Goal: Task Accomplishment & Management: Manage account settings

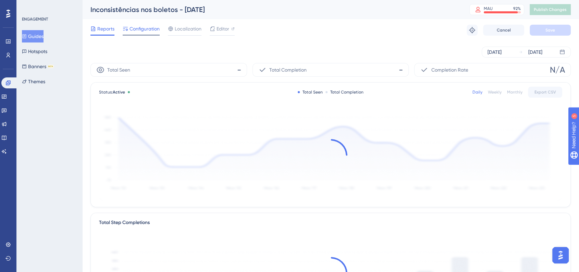
click at [143, 29] on span "Configuration" at bounding box center [145, 29] width 30 height 8
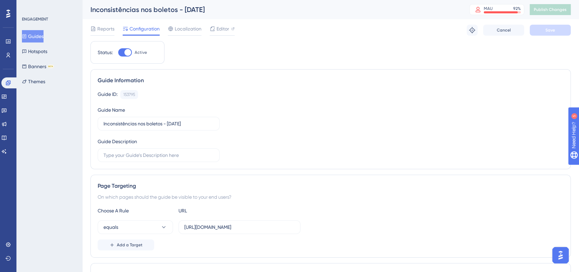
click at [121, 57] on div "Status: Active" at bounding box center [127, 52] width 74 height 23
click at [124, 54] on div at bounding box center [125, 52] width 14 height 8
click at [118, 53] on input "Active" at bounding box center [118, 52] width 0 height 0
checkbox input "false"
click at [539, 30] on button "Save" at bounding box center [550, 30] width 41 height 11
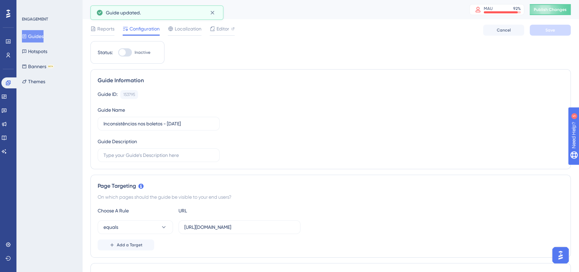
click at [41, 37] on button "Guides" at bounding box center [33, 36] width 22 height 12
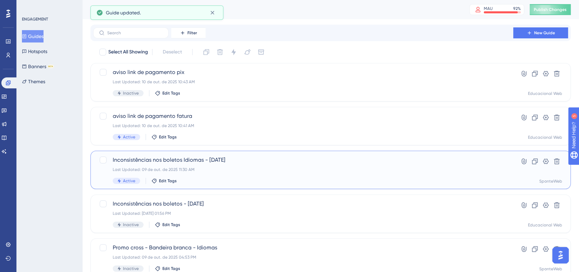
click at [208, 179] on div "Active Edit Tags" at bounding box center [303, 181] width 381 height 6
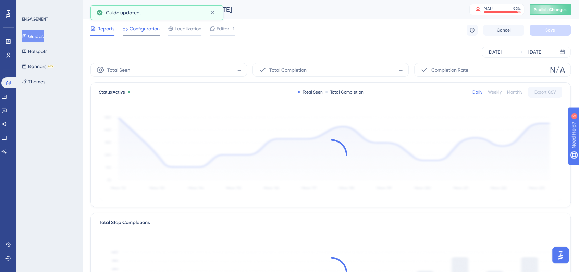
click at [142, 27] on span "Configuration" at bounding box center [145, 29] width 30 height 8
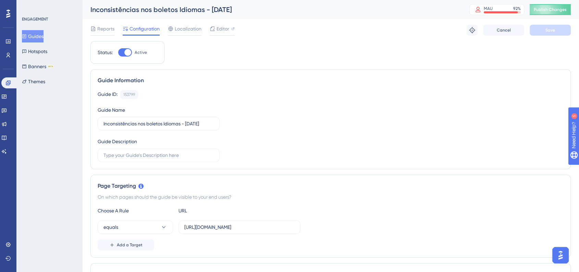
click at [131, 56] on div at bounding box center [125, 52] width 14 height 8
click at [118, 53] on input "Active" at bounding box center [118, 52] width 0 height 0
checkbox input "false"
click at [543, 34] on button "Save" at bounding box center [550, 30] width 41 height 11
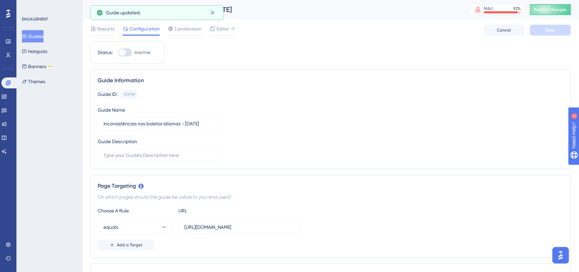
click at [35, 38] on button "Guides" at bounding box center [33, 36] width 22 height 12
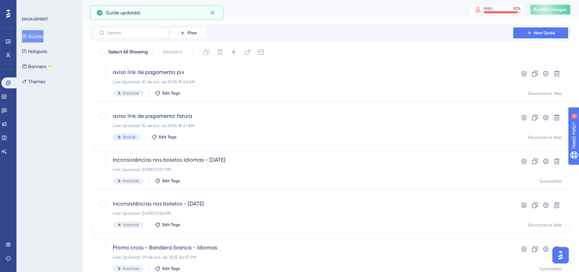
click at [562, 5] on button "Publish Changes" at bounding box center [550, 9] width 41 height 11
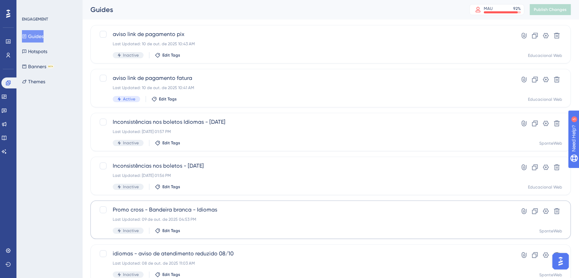
scroll to position [76, 0]
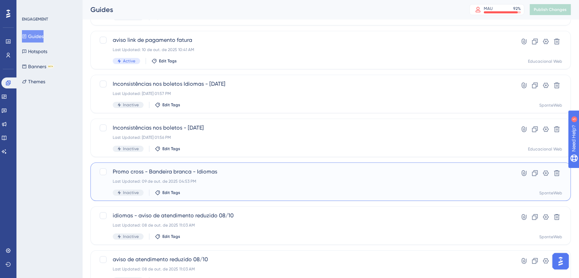
click at [210, 176] on div "Promo cross - Bandeira branca - Idiomas Last Updated: [DATE] 04:53 PM Inactive …" at bounding box center [303, 182] width 381 height 28
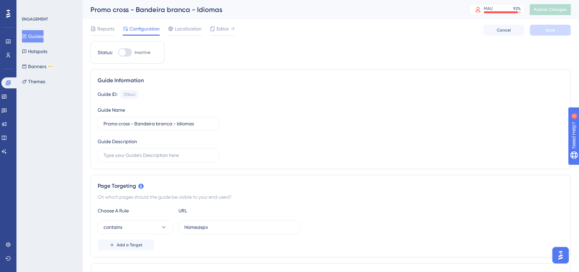
click at [126, 54] on div at bounding box center [125, 52] width 14 height 8
click at [118, 53] on input "Inactive" at bounding box center [118, 52] width 0 height 0
checkbox input "true"
click at [549, 29] on span "Save" at bounding box center [551, 29] width 10 height 5
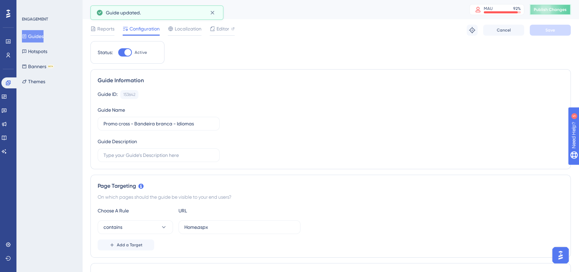
click at [553, 7] on span "Publish Changes" at bounding box center [550, 9] width 33 height 5
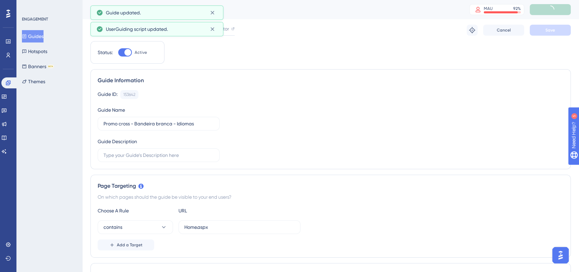
click at [42, 36] on button "Guides" at bounding box center [33, 36] width 22 height 12
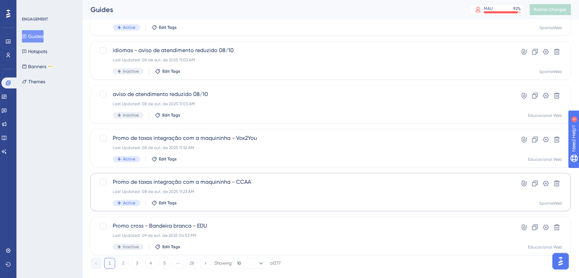
scroll to position [254, 0]
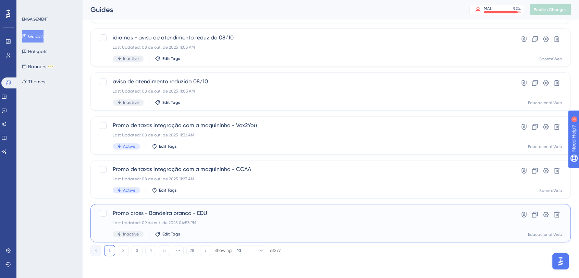
click at [274, 215] on span "Promo cross - Bandeira branca - EDU" at bounding box center [303, 213] width 381 height 8
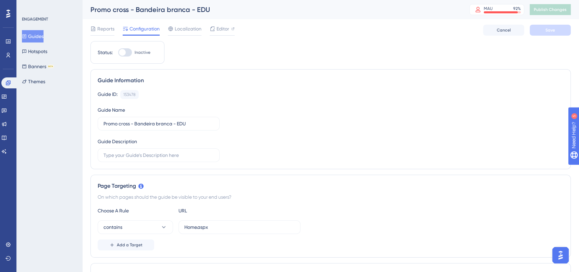
click at [126, 48] on div "Status: Inactive" at bounding box center [127, 52] width 74 height 23
click at [126, 56] on div at bounding box center [125, 52] width 14 height 8
click at [118, 53] on input "Inactive" at bounding box center [118, 52] width 0 height 0
checkbox input "true"
click at [561, 30] on button "Save" at bounding box center [550, 30] width 41 height 11
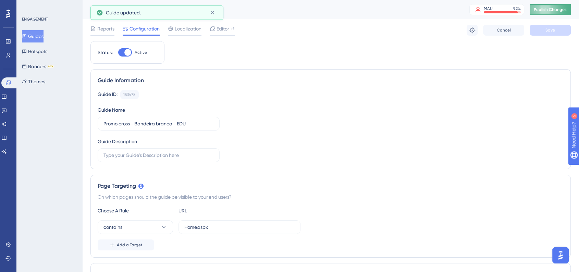
click at [551, 12] on span "Publish Changes" at bounding box center [550, 9] width 33 height 5
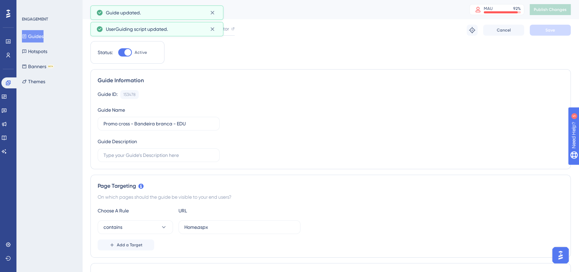
drag, startPoint x: 38, startPoint y: 36, endPoint x: 58, endPoint y: 58, distance: 28.9
click at [39, 36] on button "Guides" at bounding box center [33, 36] width 22 height 12
